Goal: Task Accomplishment & Management: Complete application form

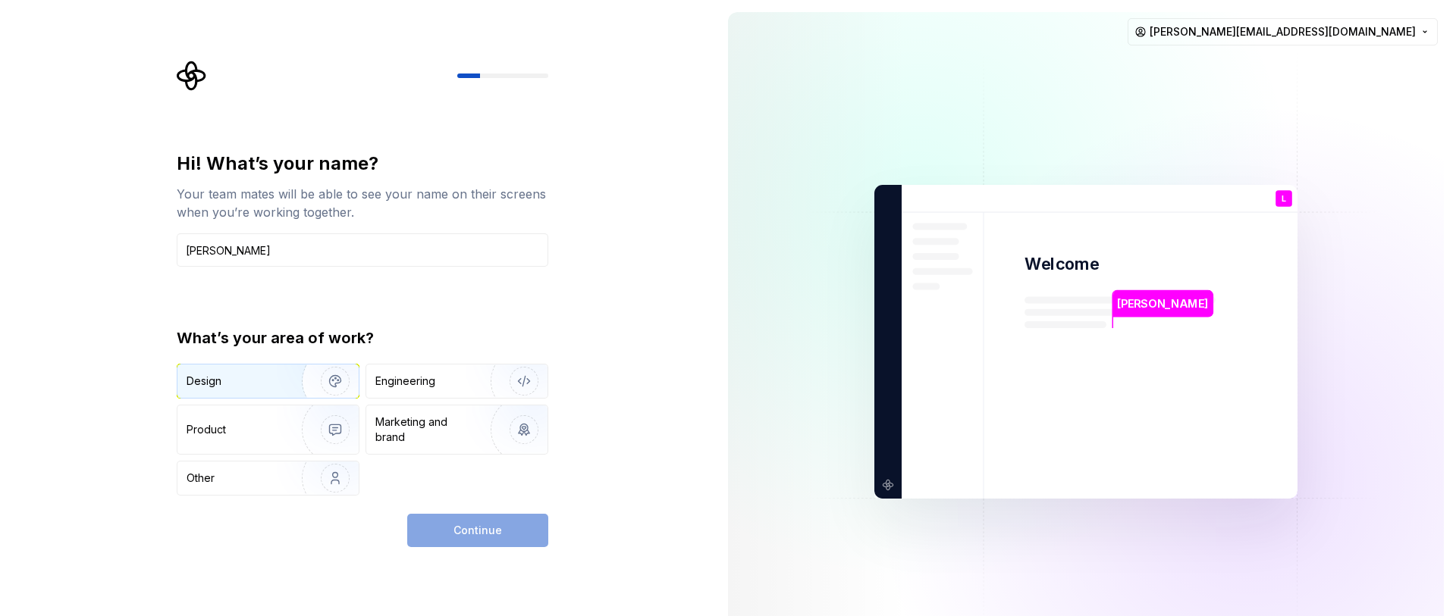
type input "[PERSON_NAME]"
click at [271, 376] on div "Design" at bounding box center [235, 381] width 96 height 15
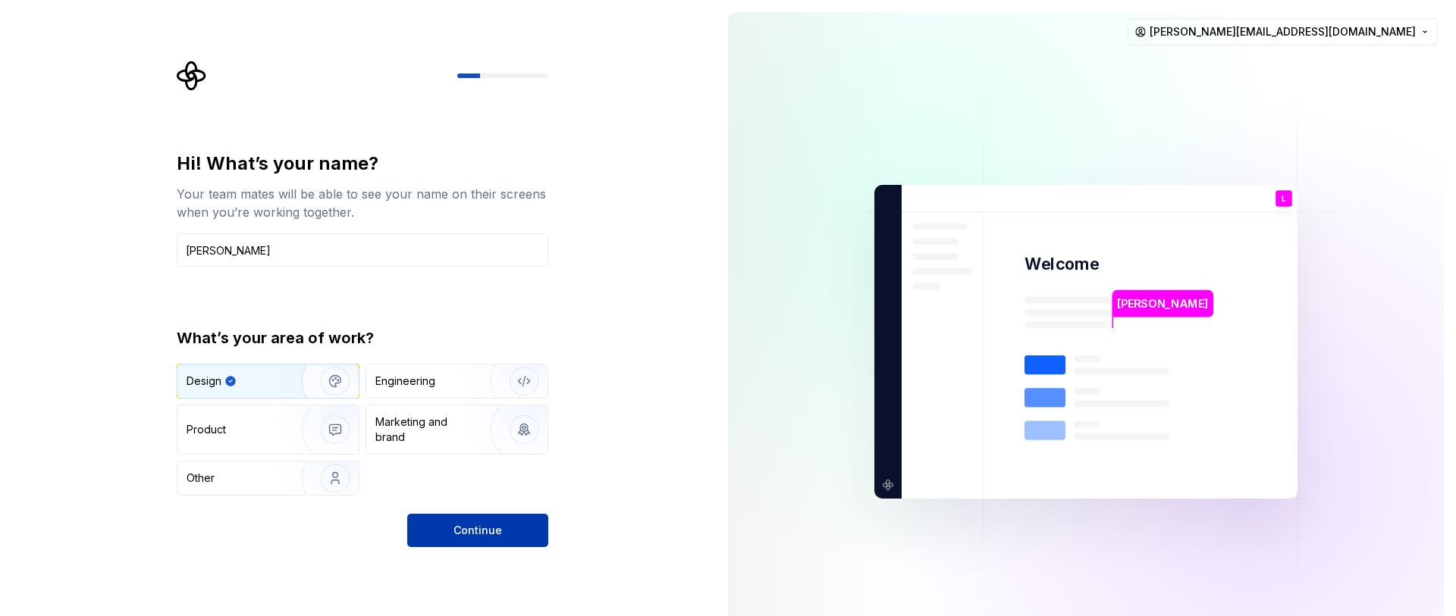
click at [476, 515] on button "Continue" at bounding box center [477, 530] width 141 height 33
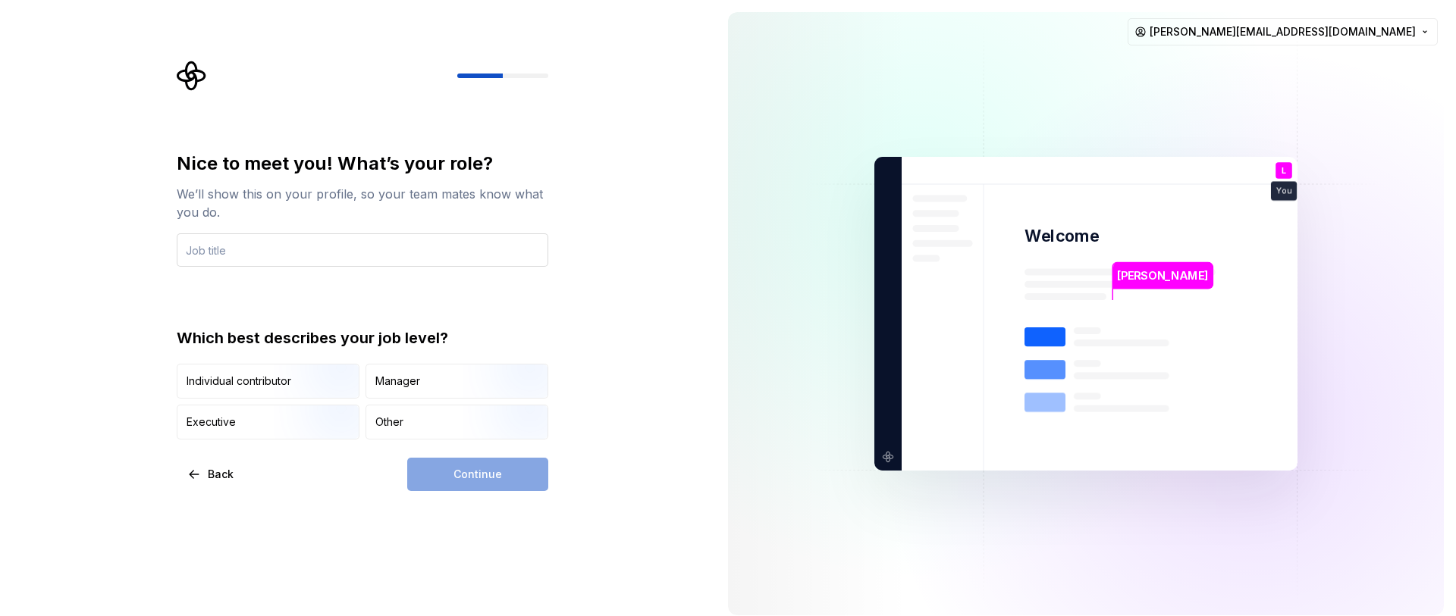
click at [390, 244] on input "text" at bounding box center [363, 250] width 372 height 33
type input "Senior Product Designer"
click at [456, 478] on div "Continue" at bounding box center [477, 474] width 141 height 33
click at [280, 382] on img "button" at bounding box center [322, 401] width 97 height 102
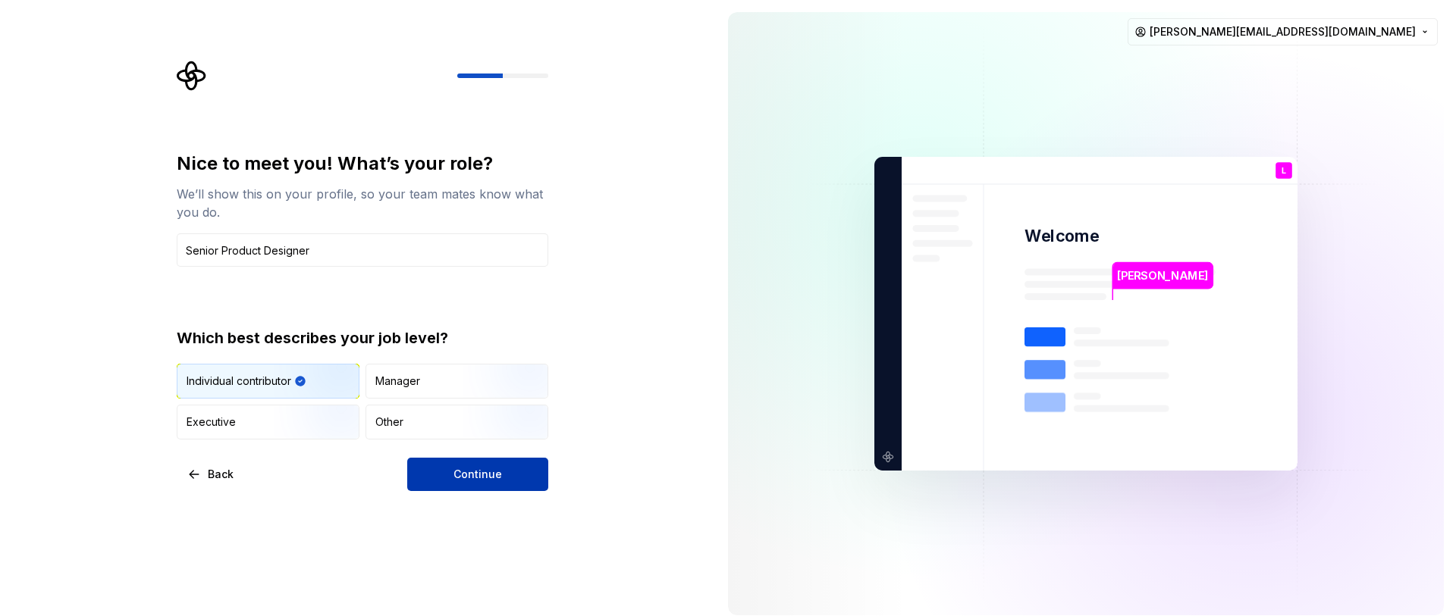
click at [438, 475] on button "Continue" at bounding box center [477, 474] width 141 height 33
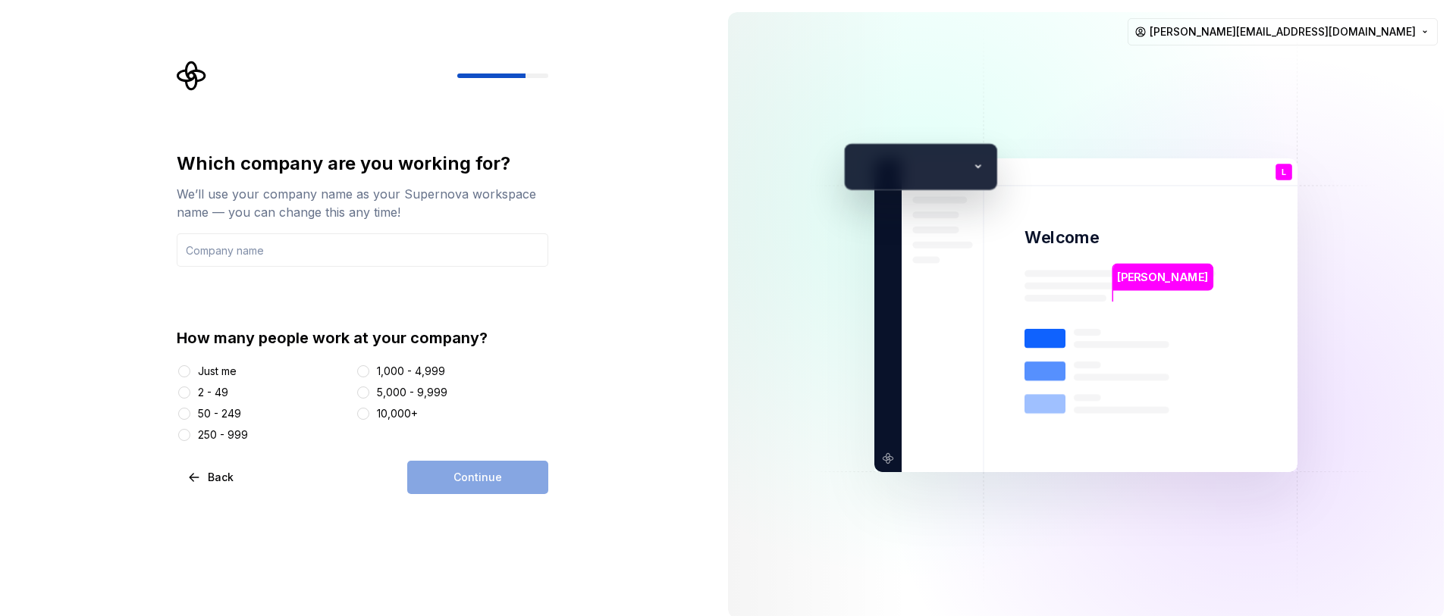
click at [233, 420] on div "50 - 249" at bounding box center [219, 413] width 43 height 15
click at [190, 420] on button "50 - 249" at bounding box center [184, 414] width 12 height 12
click at [347, 247] on input "text" at bounding box center [363, 250] width 372 height 33
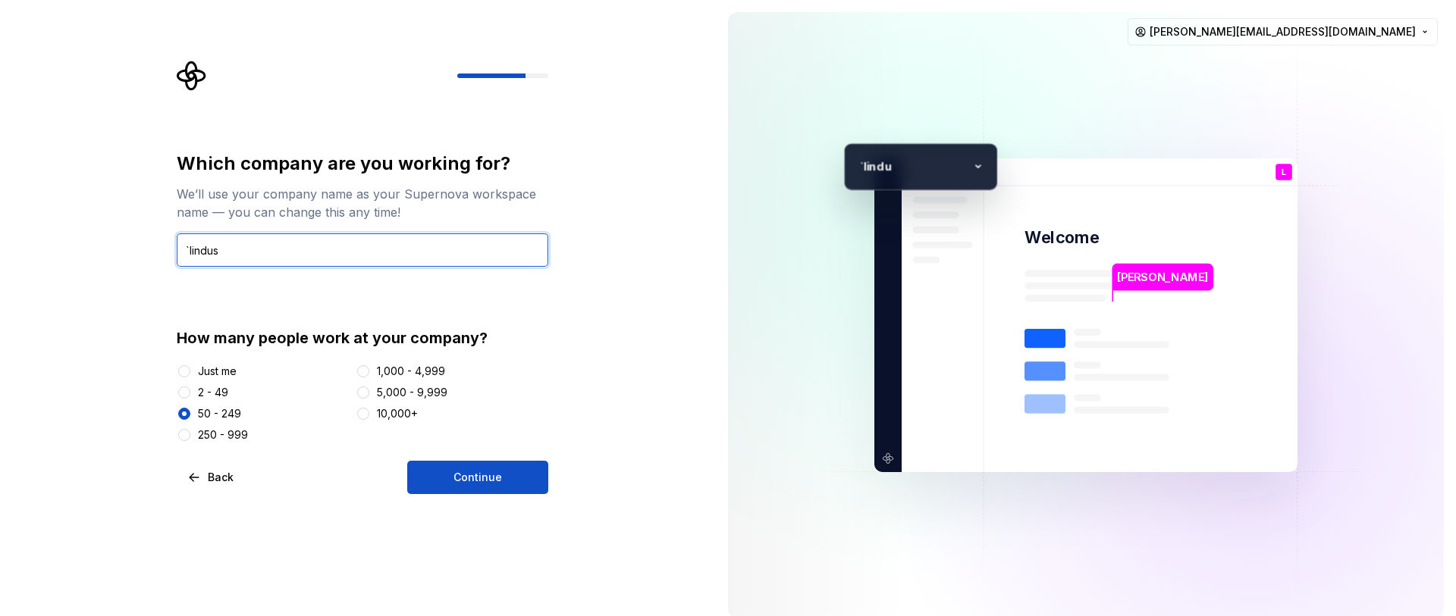
type input "`lindus"
type input "Lindus Health"
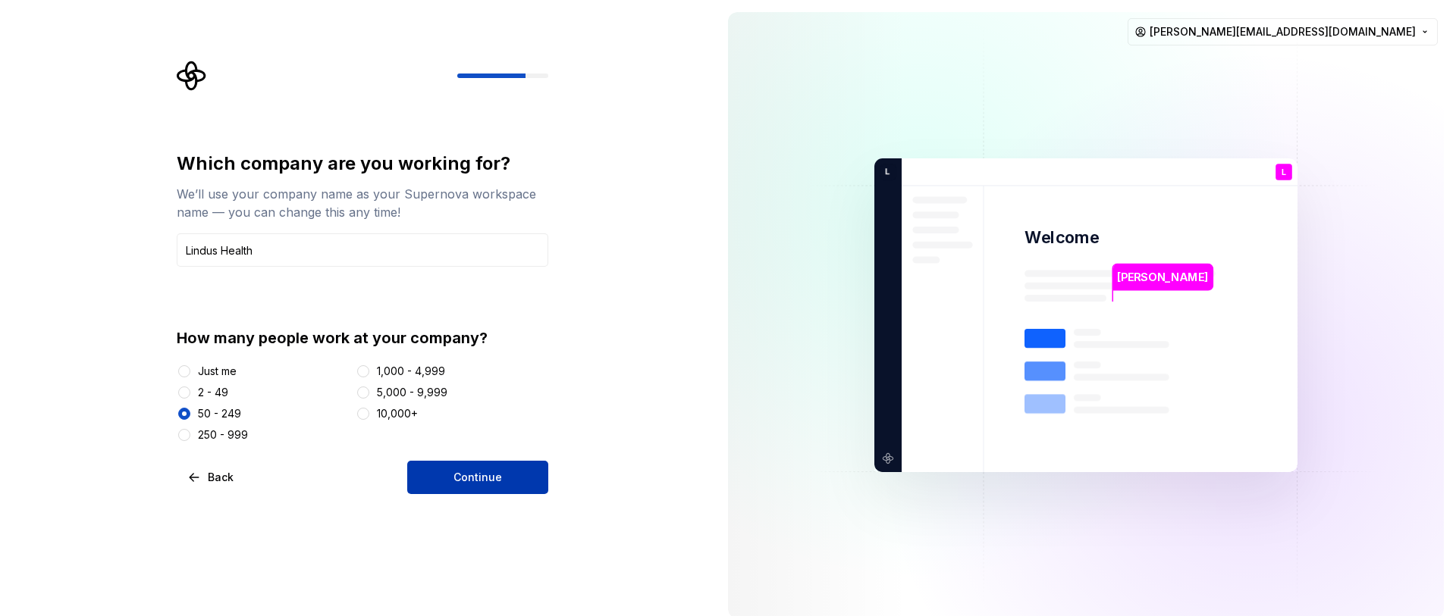
click at [508, 481] on button "Continue" at bounding box center [477, 477] width 141 height 33
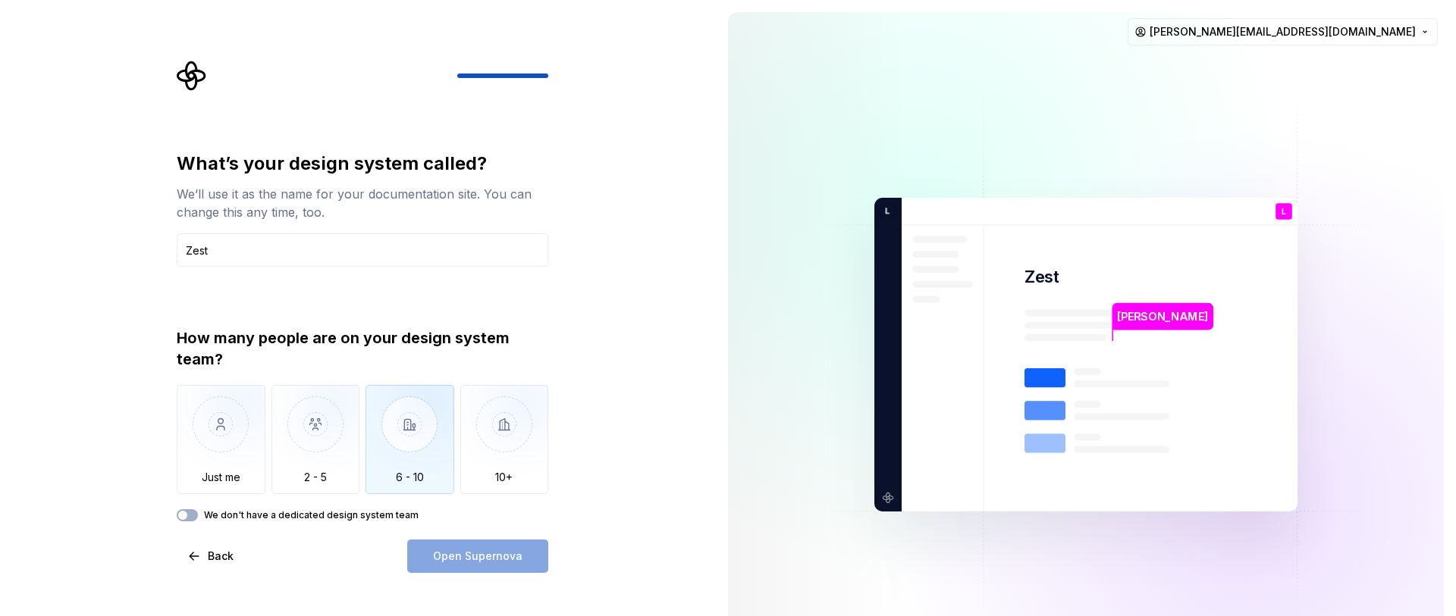
type input "Zest"
click at [408, 451] on img "button" at bounding box center [409, 436] width 89 height 102
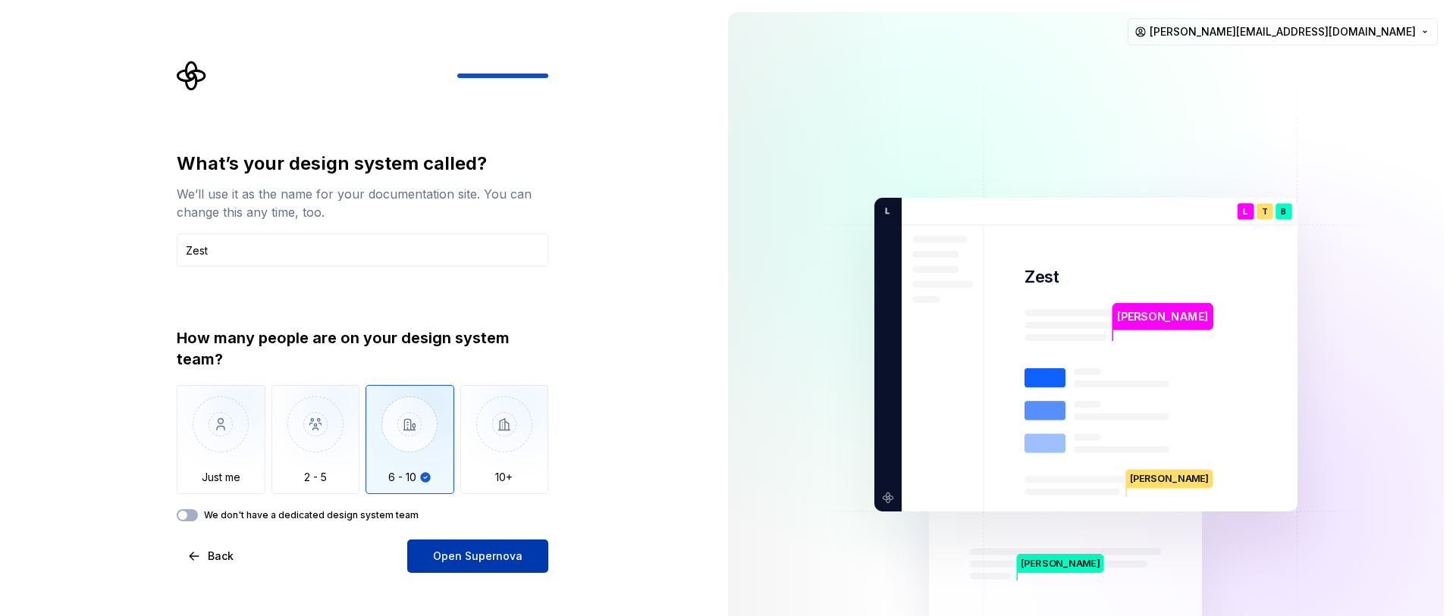
click at [457, 559] on span "Open Supernova" at bounding box center [477, 556] width 89 height 15
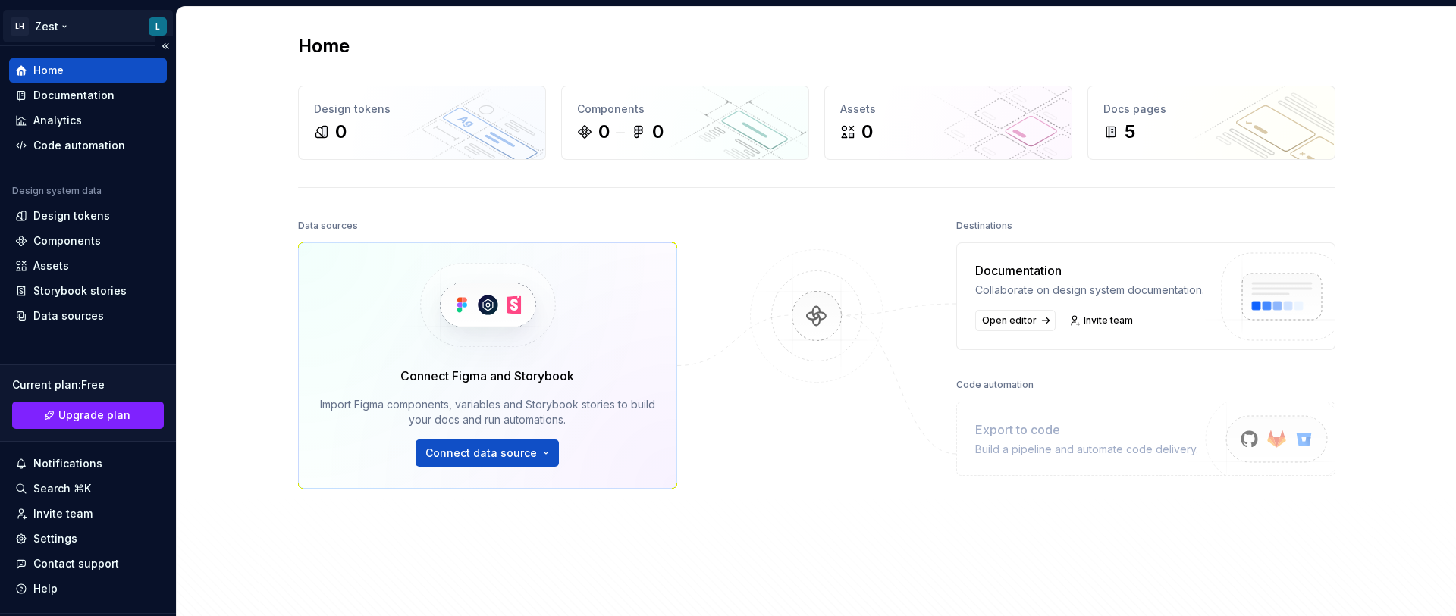
click at [147, 32] on html "LH Zest L Home Documentation Analytics Code automation Design system data Desig…" at bounding box center [728, 308] width 1456 height 616
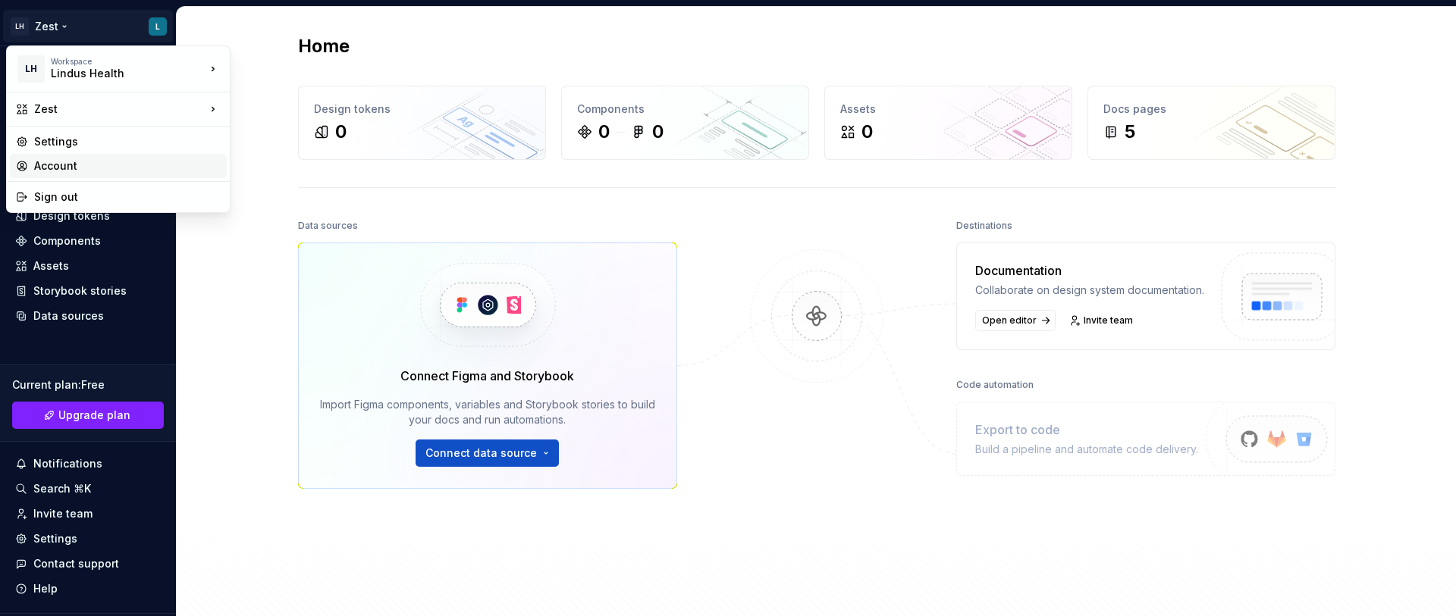
click at [72, 170] on div "Account" at bounding box center [127, 165] width 187 height 15
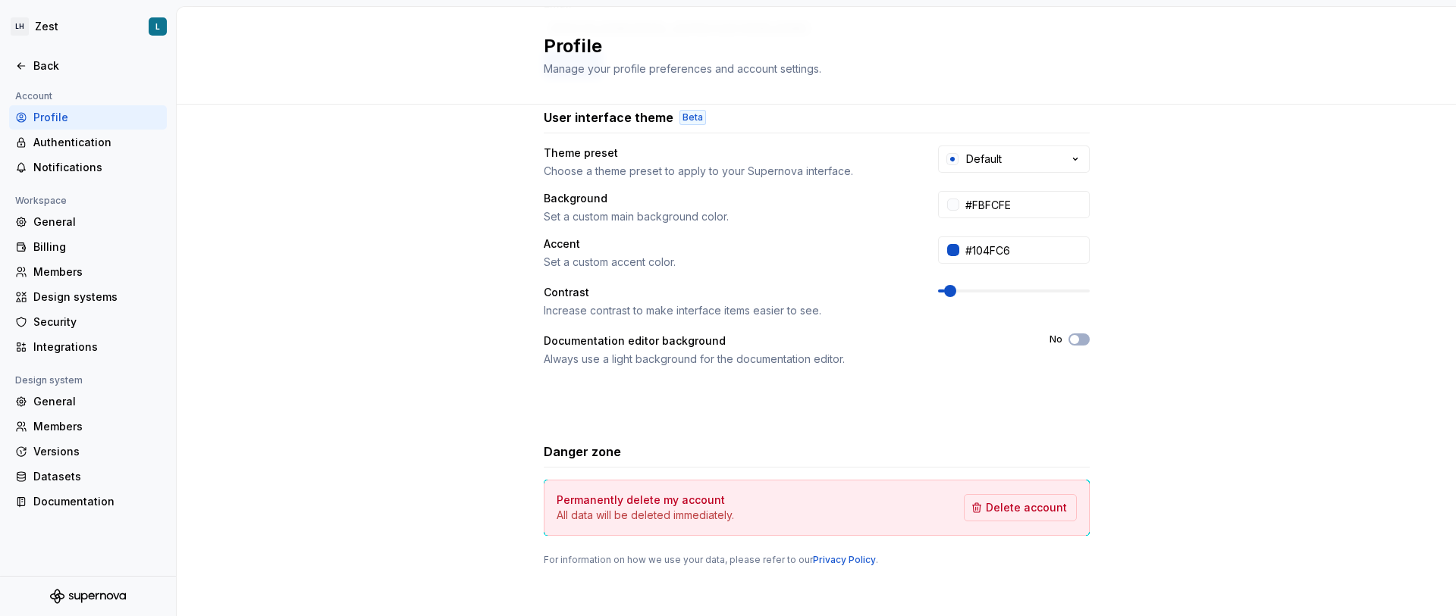
scroll to position [252, 0]
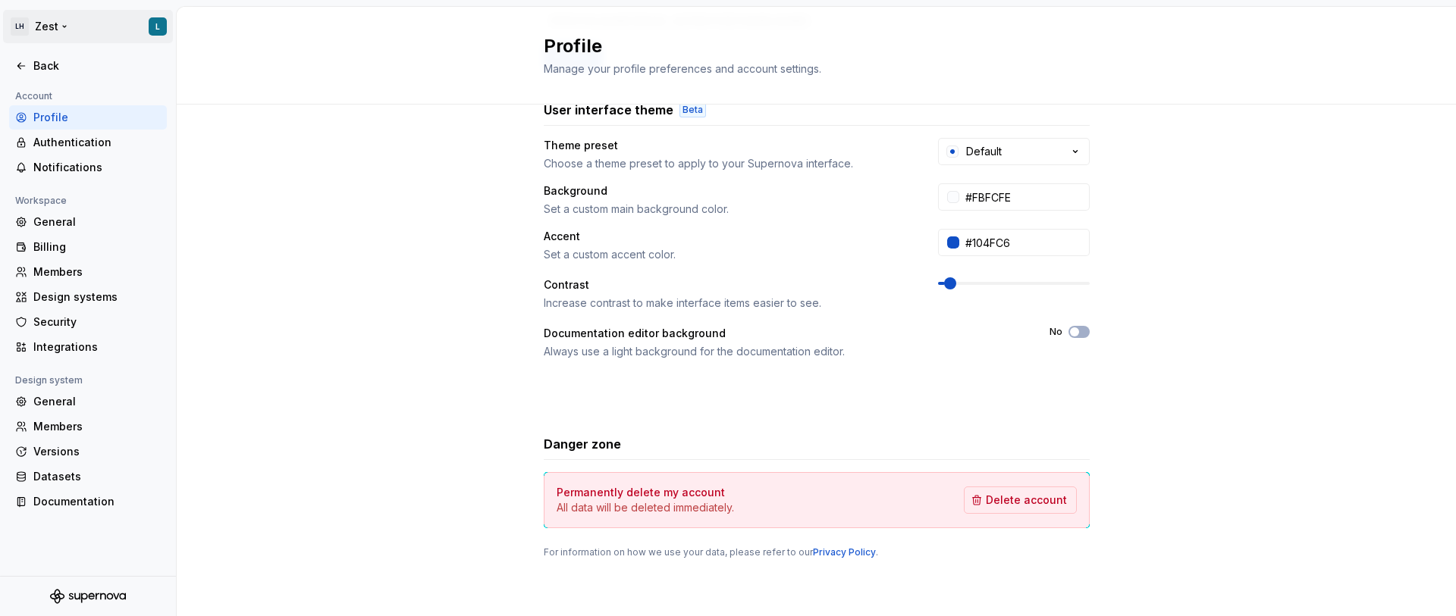
click at [36, 33] on html "LH Zest L Back Account Profile Authentication Notifications Workspace General B…" at bounding box center [728, 308] width 1456 height 616
